Goal: Task Accomplishment & Management: Use online tool/utility

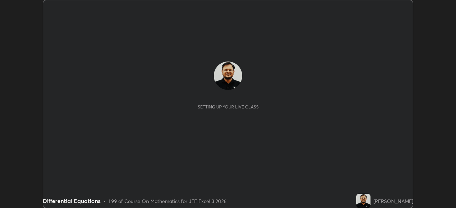
scroll to position [208, 456]
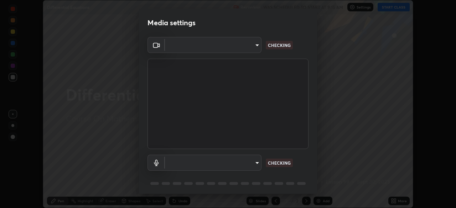
click at [238, 164] on body "Erase all Differential Equations Recording WAS SCHEDULED TO START AT 9:15 AM Se…" at bounding box center [228, 104] width 456 height 208
type input "0098613ca96d1cb365b3845fa694b9755ae94ec2d7c0f75973c998bbbf9ace16"
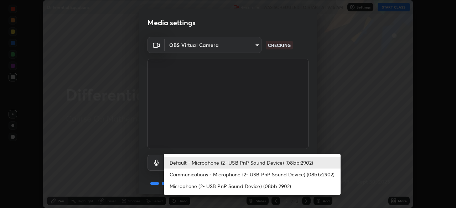
click at [247, 176] on li "Communications - Microphone (2- USB PnP Sound Device) (08bb:2902)" at bounding box center [252, 175] width 177 height 12
type input "communications"
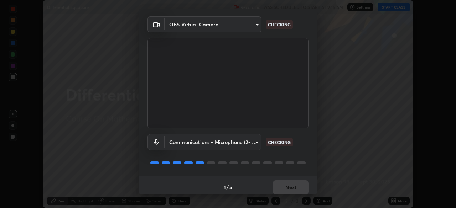
scroll to position [25, 0]
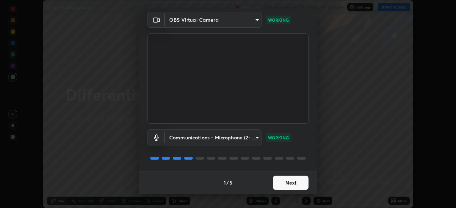
click at [294, 183] on button "Next" at bounding box center [291, 183] width 36 height 14
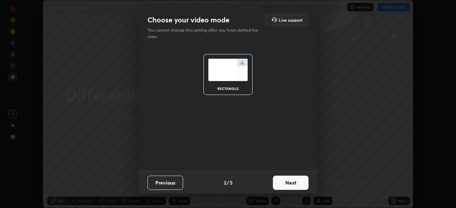
scroll to position [0, 0]
click at [293, 184] on button "Next" at bounding box center [291, 183] width 36 height 14
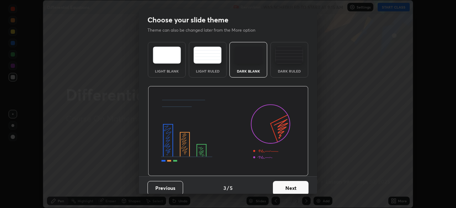
click at [296, 183] on button "Next" at bounding box center [291, 188] width 36 height 14
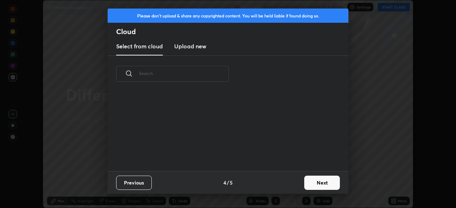
click at [313, 185] on button "Next" at bounding box center [322, 183] width 36 height 14
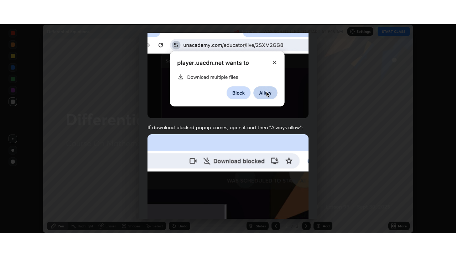
scroll to position [171, 0]
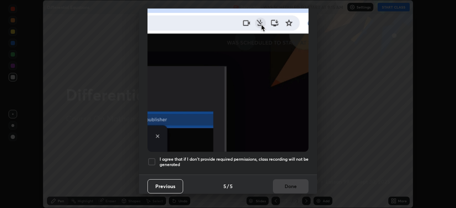
click at [154, 159] on div at bounding box center [152, 162] width 9 height 9
click at [292, 181] on button "Done" at bounding box center [291, 187] width 36 height 14
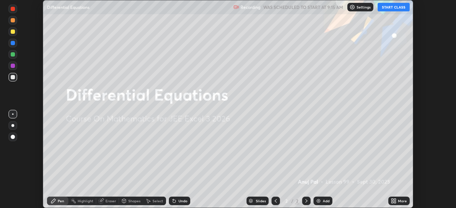
click at [384, 9] on button "START CLASS" at bounding box center [394, 7] width 32 height 9
click at [392, 200] on icon at bounding box center [393, 200] width 2 height 2
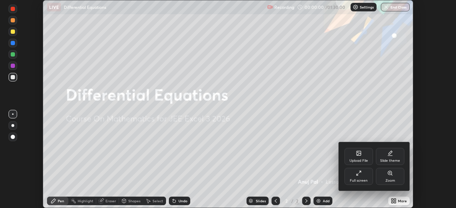
click at [360, 179] on div "Full screen" at bounding box center [359, 181] width 18 height 4
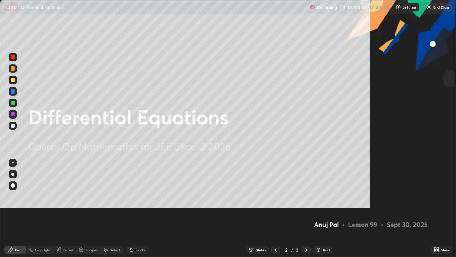
scroll to position [257, 456]
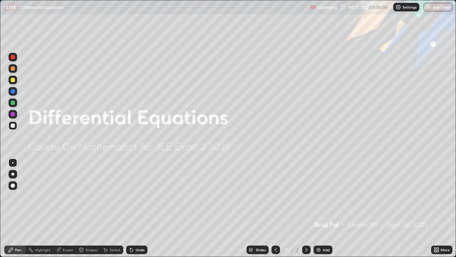
click at [320, 208] on img at bounding box center [319, 250] width 6 height 6
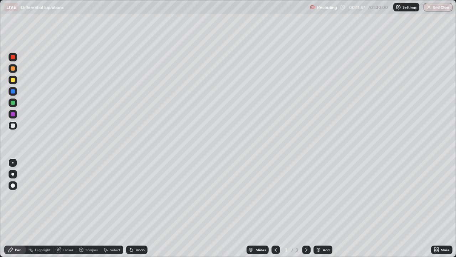
click at [14, 69] on div at bounding box center [13, 68] width 4 height 4
click at [138, 208] on div "Undo" at bounding box center [140, 250] width 9 height 4
click at [136, 208] on div "Undo" at bounding box center [140, 250] width 9 height 4
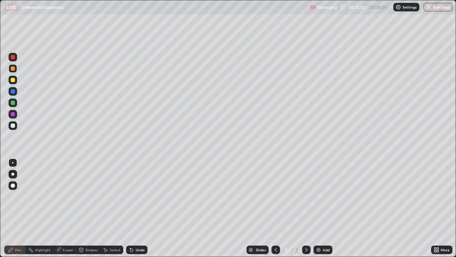
click at [136, 208] on div "Undo" at bounding box center [140, 250] width 9 height 4
click at [12, 125] on div at bounding box center [13, 125] width 4 height 4
click at [141, 208] on div "Undo" at bounding box center [140, 250] width 9 height 4
click at [14, 69] on div at bounding box center [13, 68] width 4 height 4
click at [15, 126] on div at bounding box center [13, 125] width 9 height 9
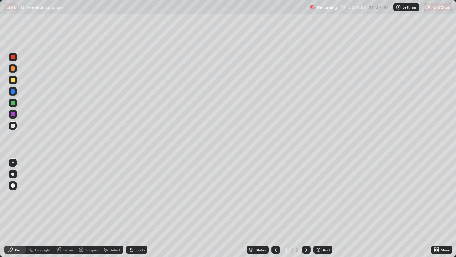
click at [14, 70] on div at bounding box center [13, 68] width 4 height 4
click at [321, 208] on div "Add" at bounding box center [323, 249] width 19 height 9
click at [137, 208] on div "Undo" at bounding box center [140, 250] width 9 height 4
click at [140, 208] on div "Undo" at bounding box center [136, 249] width 21 height 9
click at [14, 126] on div at bounding box center [13, 125] width 4 height 4
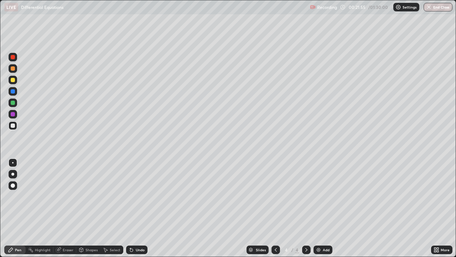
click at [272, 208] on div at bounding box center [276, 249] width 9 height 9
click at [302, 208] on div at bounding box center [306, 249] width 9 height 9
click at [144, 208] on div "Undo" at bounding box center [136, 249] width 21 height 9
click at [13, 69] on div at bounding box center [13, 68] width 4 height 4
click at [323, 208] on div "Add" at bounding box center [326, 250] width 7 height 4
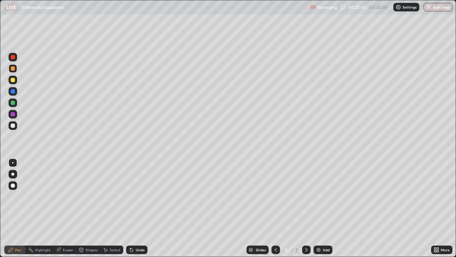
click at [136, 208] on div "Undo" at bounding box center [136, 249] width 21 height 9
click at [140, 208] on div "Undo" at bounding box center [140, 250] width 9 height 4
click at [15, 126] on div at bounding box center [13, 125] width 9 height 9
click at [12, 103] on div at bounding box center [13, 102] width 4 height 4
click at [141, 208] on div "Undo" at bounding box center [136, 249] width 21 height 9
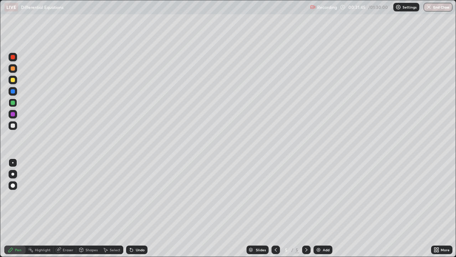
click at [137, 208] on div "Undo" at bounding box center [140, 250] width 9 height 4
click at [136, 208] on div "Undo" at bounding box center [140, 250] width 9 height 4
click at [142, 208] on div "Undo" at bounding box center [136, 249] width 21 height 9
click at [139, 208] on div "Undo" at bounding box center [136, 249] width 21 height 9
click at [13, 69] on div at bounding box center [13, 68] width 4 height 4
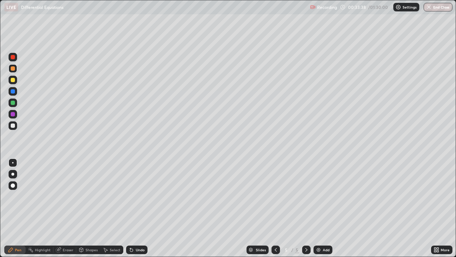
click at [323, 208] on div "Add" at bounding box center [326, 250] width 7 height 4
click at [15, 128] on div at bounding box center [13, 125] width 9 height 9
click at [136, 208] on div "Undo" at bounding box center [140, 250] width 9 height 4
click at [138, 208] on div "Undo" at bounding box center [140, 250] width 9 height 4
click at [140, 208] on div "Undo" at bounding box center [140, 250] width 9 height 4
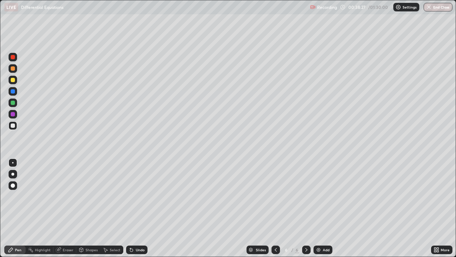
click at [13, 103] on div at bounding box center [13, 102] width 4 height 4
click at [13, 128] on div at bounding box center [13, 125] width 9 height 9
click at [140, 208] on div "Undo" at bounding box center [140, 250] width 9 height 4
click at [138, 208] on div "Undo" at bounding box center [140, 250] width 9 height 4
click at [9, 112] on div at bounding box center [13, 114] width 9 height 9
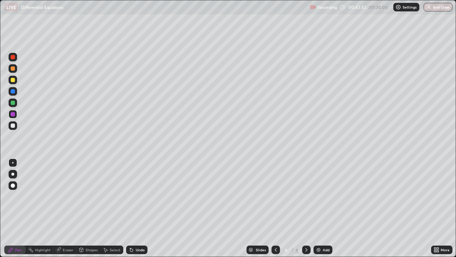
click at [142, 208] on div "Undo" at bounding box center [140, 250] width 9 height 4
click at [144, 208] on div "Undo" at bounding box center [136, 249] width 21 height 9
click at [142, 208] on div "Undo" at bounding box center [140, 250] width 9 height 4
click at [15, 126] on div at bounding box center [13, 125] width 9 height 9
click at [143, 208] on div "Undo" at bounding box center [140, 250] width 9 height 4
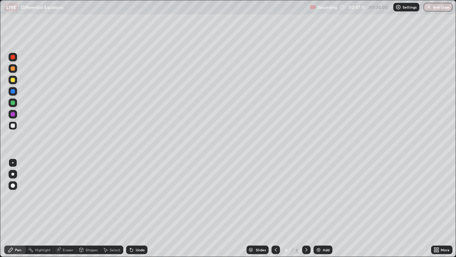
click at [321, 208] on div "Add" at bounding box center [323, 249] width 19 height 9
click at [14, 69] on div at bounding box center [13, 68] width 4 height 4
click at [144, 208] on div "Undo" at bounding box center [136, 249] width 21 height 9
click at [143, 208] on div "Undo" at bounding box center [135, 249] width 24 height 14
click at [16, 126] on div at bounding box center [13, 125] width 9 height 9
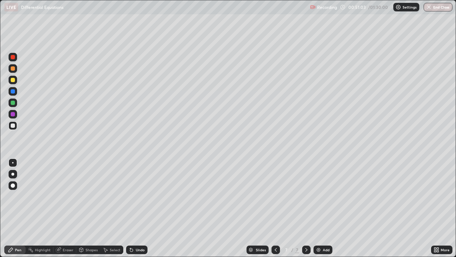
click at [137, 208] on div "Undo" at bounding box center [140, 250] width 9 height 4
click at [139, 208] on div "Undo" at bounding box center [140, 250] width 9 height 4
click at [138, 208] on div "Undo" at bounding box center [140, 250] width 9 height 4
click at [139, 208] on div "Undo" at bounding box center [140, 250] width 9 height 4
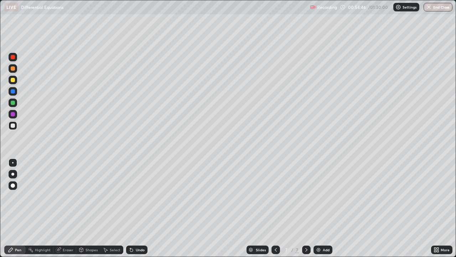
click at [139, 208] on div "Undo" at bounding box center [140, 250] width 9 height 4
click at [14, 70] on div at bounding box center [13, 68] width 4 height 4
click at [320, 208] on img at bounding box center [319, 250] width 6 height 6
click at [136, 208] on div "Undo" at bounding box center [140, 250] width 9 height 4
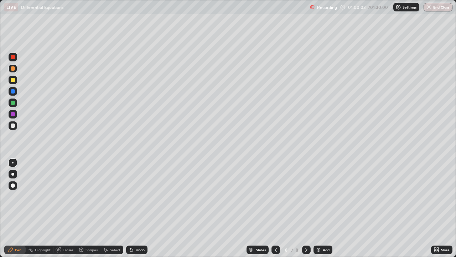
click at [136, 208] on div "Undo" at bounding box center [140, 250] width 9 height 4
click at [135, 208] on div "Undo" at bounding box center [136, 249] width 21 height 9
click at [16, 126] on div at bounding box center [13, 125] width 9 height 9
click at [140, 208] on div "Undo" at bounding box center [140, 250] width 9 height 4
click at [133, 208] on icon at bounding box center [132, 250] width 6 height 6
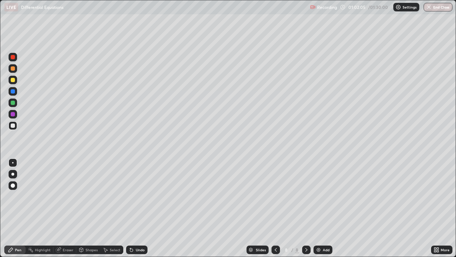
click at [136, 208] on div "Undo" at bounding box center [140, 250] width 9 height 4
click at [14, 70] on div at bounding box center [13, 68] width 4 height 4
click at [143, 208] on div "Undo" at bounding box center [140, 250] width 9 height 4
click at [15, 125] on div at bounding box center [13, 125] width 9 height 9
click at [142, 208] on div "Undo" at bounding box center [140, 250] width 9 height 4
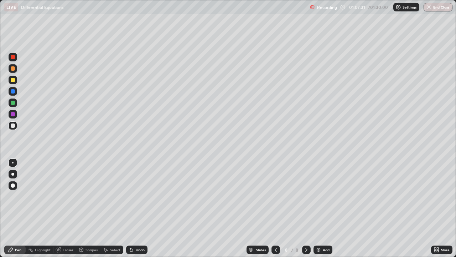
click at [14, 70] on div at bounding box center [13, 68] width 9 height 9
click at [320, 208] on div "Add" at bounding box center [323, 249] width 19 height 9
click at [70, 208] on div "Eraser" at bounding box center [68, 250] width 11 height 4
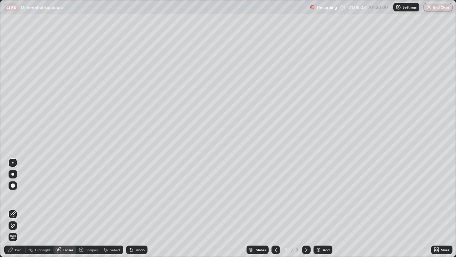
click at [20, 208] on div "Pen" at bounding box center [14, 249] width 21 height 9
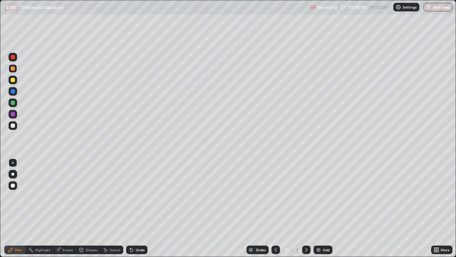
click at [137, 208] on div "Undo" at bounding box center [140, 250] width 9 height 4
click at [14, 125] on div at bounding box center [13, 125] width 4 height 4
click at [141, 208] on div "Undo" at bounding box center [140, 250] width 9 height 4
click at [140, 208] on div "Undo" at bounding box center [140, 250] width 9 height 4
click at [140, 208] on div "Undo" at bounding box center [136, 249] width 21 height 9
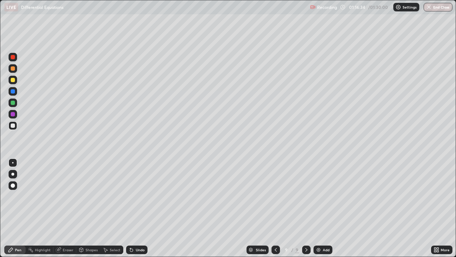
click at [138, 208] on div "Undo" at bounding box center [136, 249] width 21 height 9
click at [140, 208] on div "Undo" at bounding box center [136, 249] width 21 height 9
click at [141, 208] on div "Undo" at bounding box center [140, 250] width 9 height 4
click at [275, 208] on div at bounding box center [276, 249] width 9 height 9
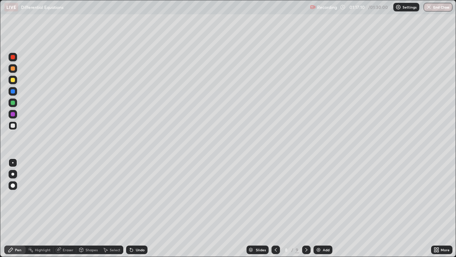
click at [307, 208] on div at bounding box center [306, 249] width 9 height 9
click at [68, 208] on div "Eraser" at bounding box center [68, 250] width 11 height 4
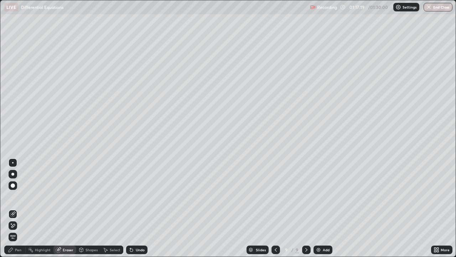
click at [21, 208] on div "Pen" at bounding box center [18, 250] width 6 height 4
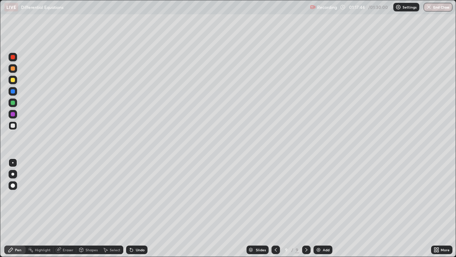
click at [275, 208] on icon at bounding box center [276, 250] width 6 height 6
click at [304, 208] on icon at bounding box center [307, 250] width 6 height 6
click at [432, 9] on button "End Class" at bounding box center [438, 7] width 29 height 9
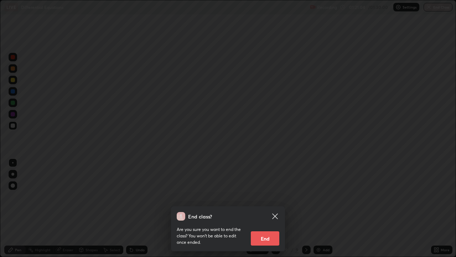
click at [268, 208] on button "End" at bounding box center [265, 238] width 29 height 14
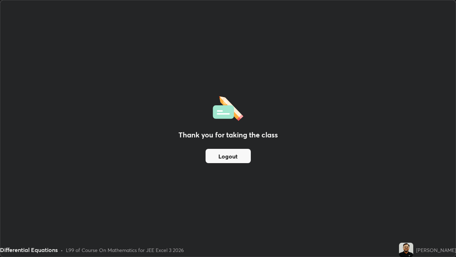
click at [240, 156] on button "Logout" at bounding box center [228, 156] width 45 height 14
